Goal: Check status: Check status

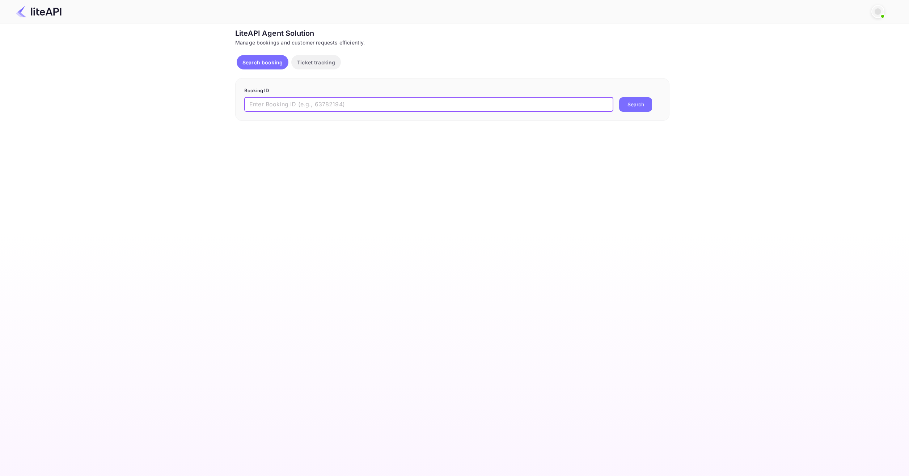
click at [313, 102] on input "text" at bounding box center [428, 104] width 369 height 14
type input "9187747"
click at [643, 111] on button "Search" at bounding box center [635, 104] width 33 height 14
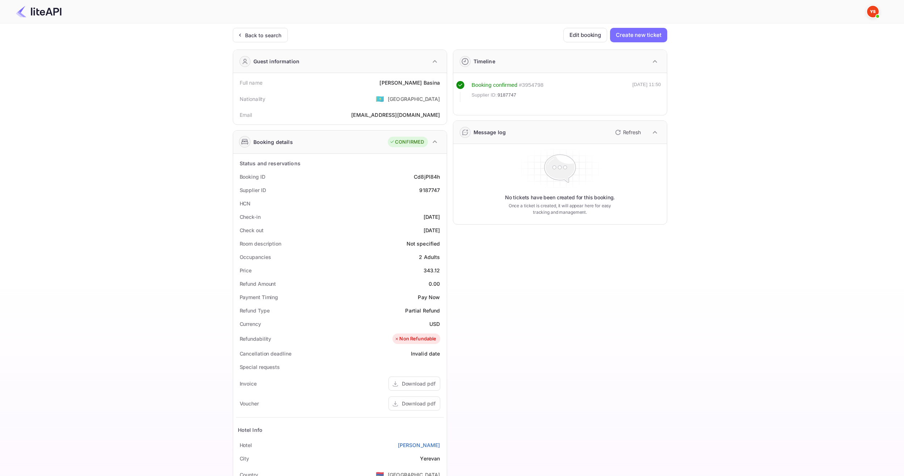
click at [64, 260] on div "Ticket Affiliate URL [URL][DOMAIN_NAME] Business partner name Nuitee Travel Cus…" at bounding box center [450, 293] width 882 height 530
drag, startPoint x: 399, startPoint y: 80, endPoint x: 443, endPoint y: 83, distance: 44.3
click at [443, 83] on div "Full name [PERSON_NAME]" at bounding box center [340, 82] width 208 height 13
copy div "[PERSON_NAME]"
drag, startPoint x: 421, startPoint y: 268, endPoint x: 441, endPoint y: 269, distance: 19.9
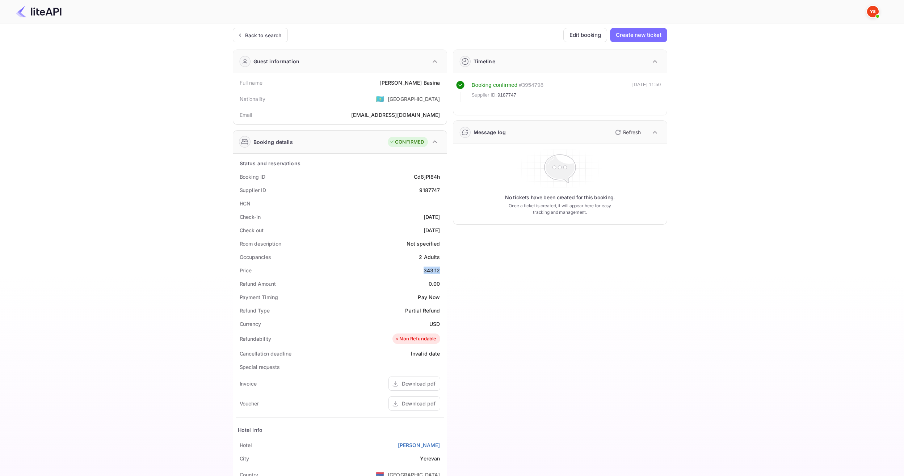
click at [441, 269] on div "Price 343.12" at bounding box center [340, 270] width 208 height 13
copy div "343.12"
